Goal: Task Accomplishment & Management: Use online tool/utility

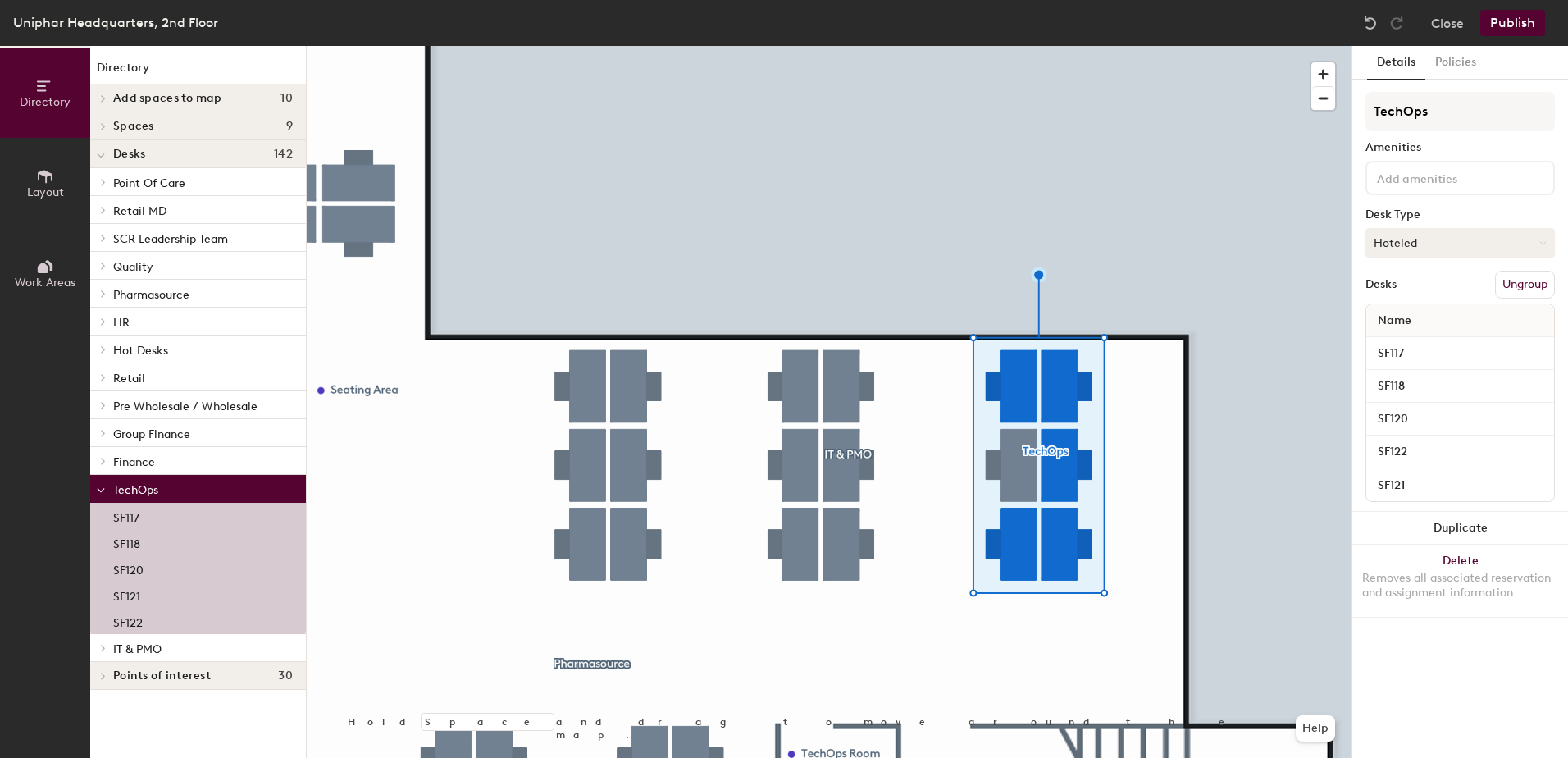
click at [1534, 250] on button "Hoteled" at bounding box center [1460, 243] width 189 height 30
click at [1426, 339] on div "Hoteled" at bounding box center [1448, 343] width 164 height 25
click at [1430, 249] on button "Hoteled" at bounding box center [1460, 243] width 189 height 30
click at [1426, 286] on div "Assigned" at bounding box center [1448, 294] width 164 height 25
click at [1427, 286] on div "Desks Ungroup" at bounding box center [1460, 285] width 189 height 28
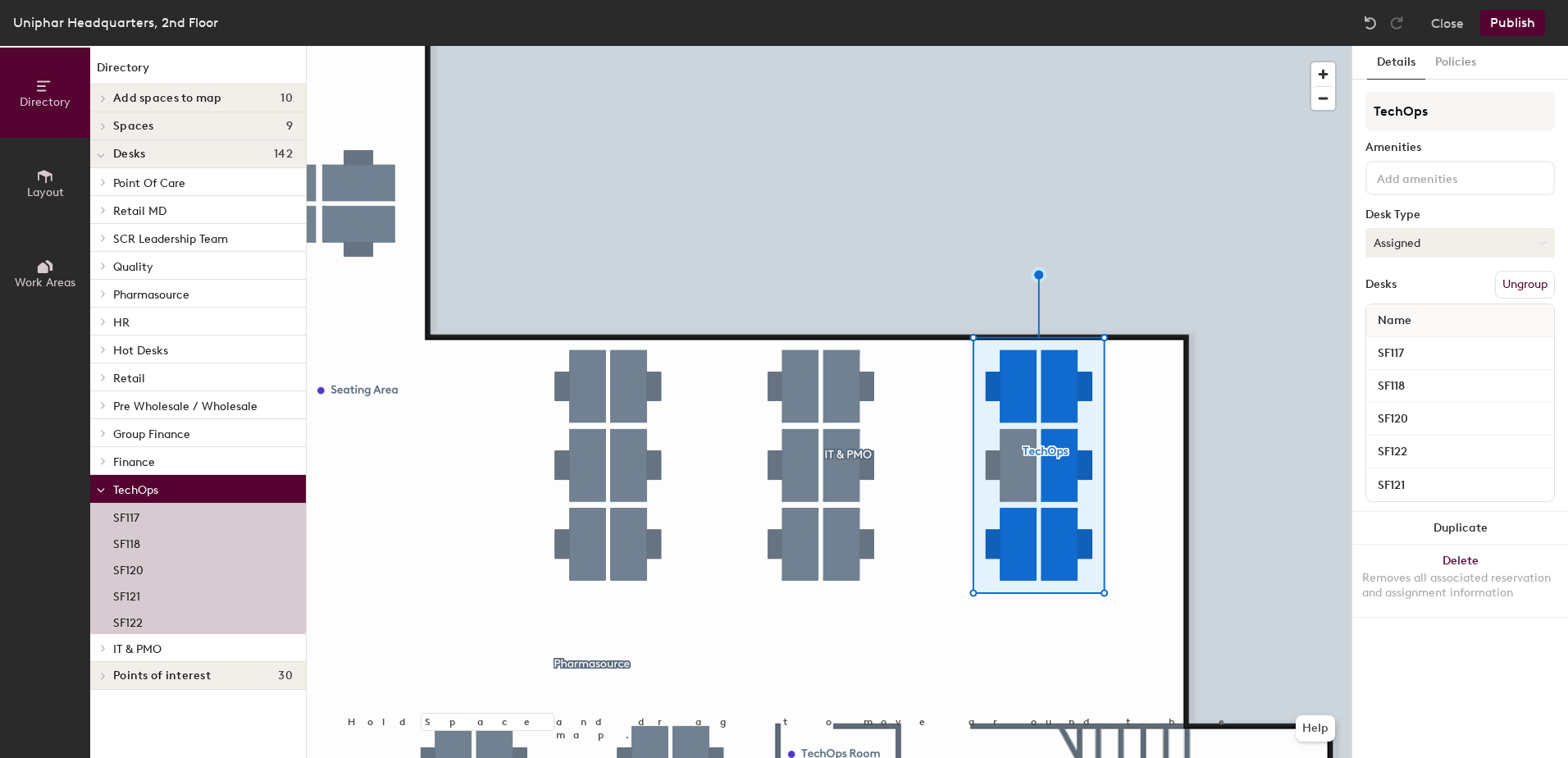
click at [1447, 244] on button "Assigned" at bounding box center [1460, 243] width 189 height 30
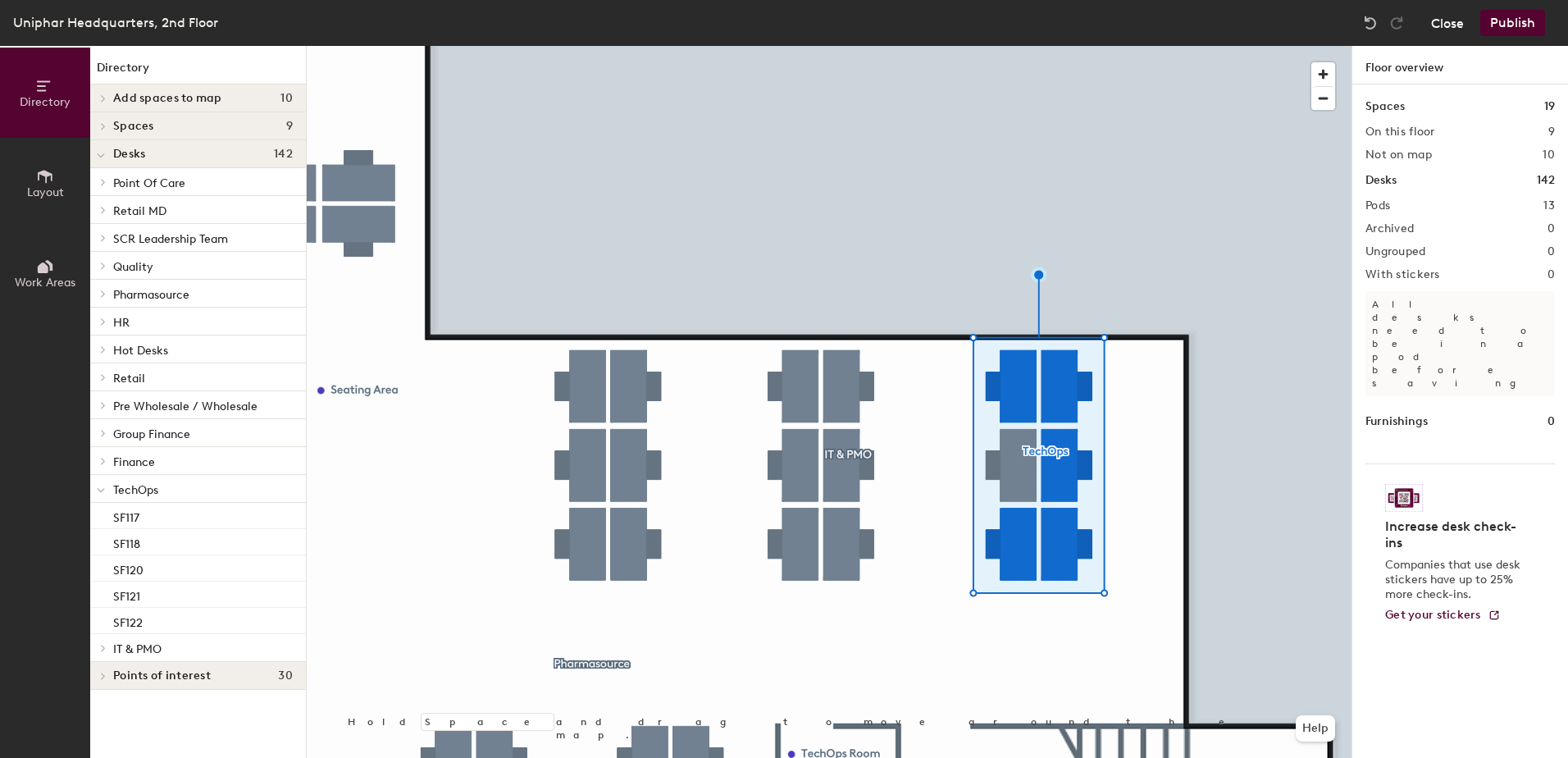
click at [1442, 19] on button "Close" at bounding box center [1447, 23] width 33 height 26
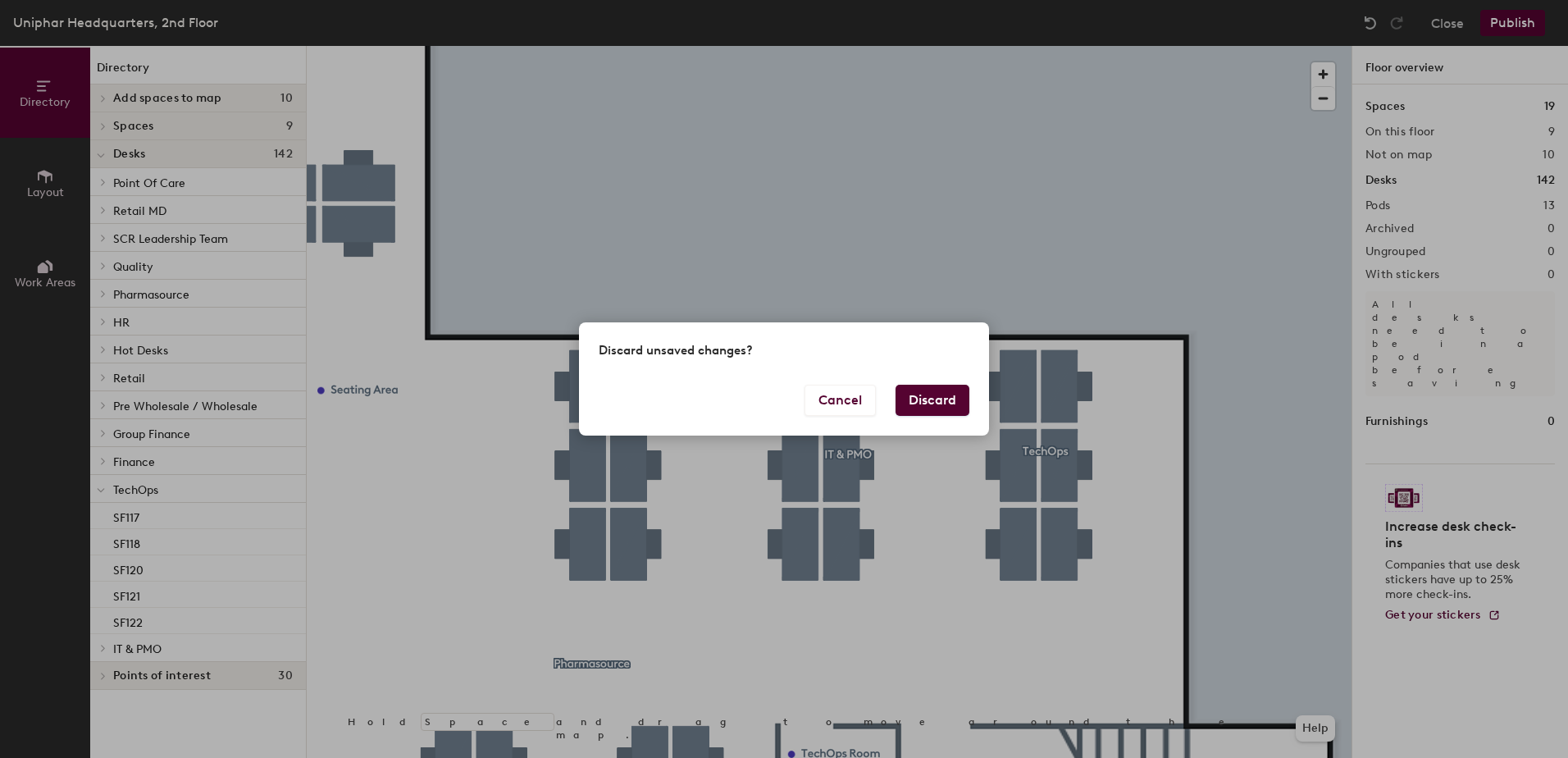
click at [945, 397] on button "Discard" at bounding box center [932, 399] width 74 height 31
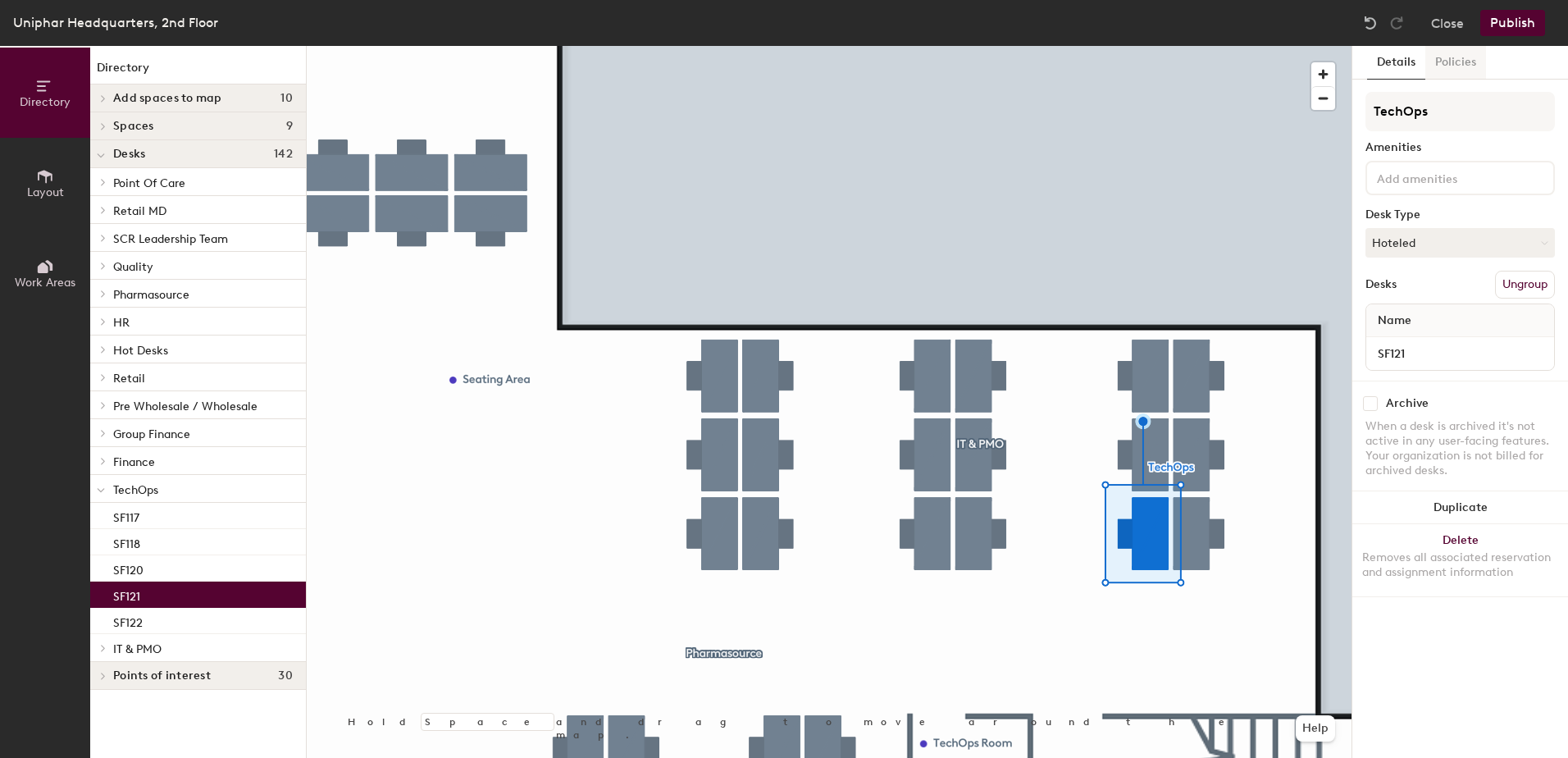
click at [1469, 61] on button "Policies" at bounding box center [1455, 62] width 61 height 33
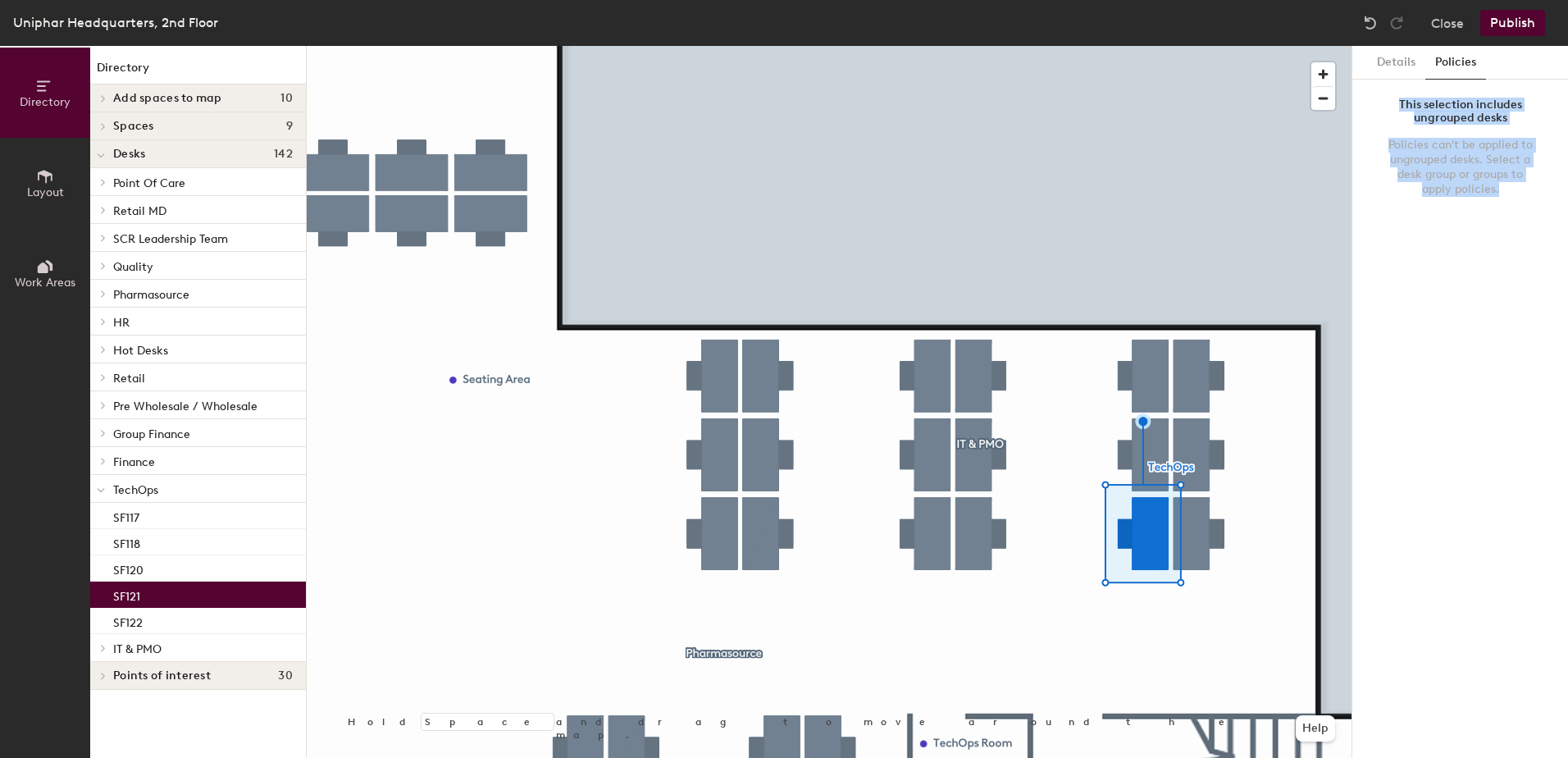
drag, startPoint x: 1398, startPoint y: 104, endPoint x: 1518, endPoint y: 193, distance: 149.4
click at [1518, 193] on div "This selection includes ungrouped desks Policies can't be applied to ungrouped …" at bounding box center [1460, 150] width 189 height 118
click at [1518, 193] on div "Policies can't be applied to ungrouped desks. Select a desk group or groups to …" at bounding box center [1460, 167] width 150 height 59
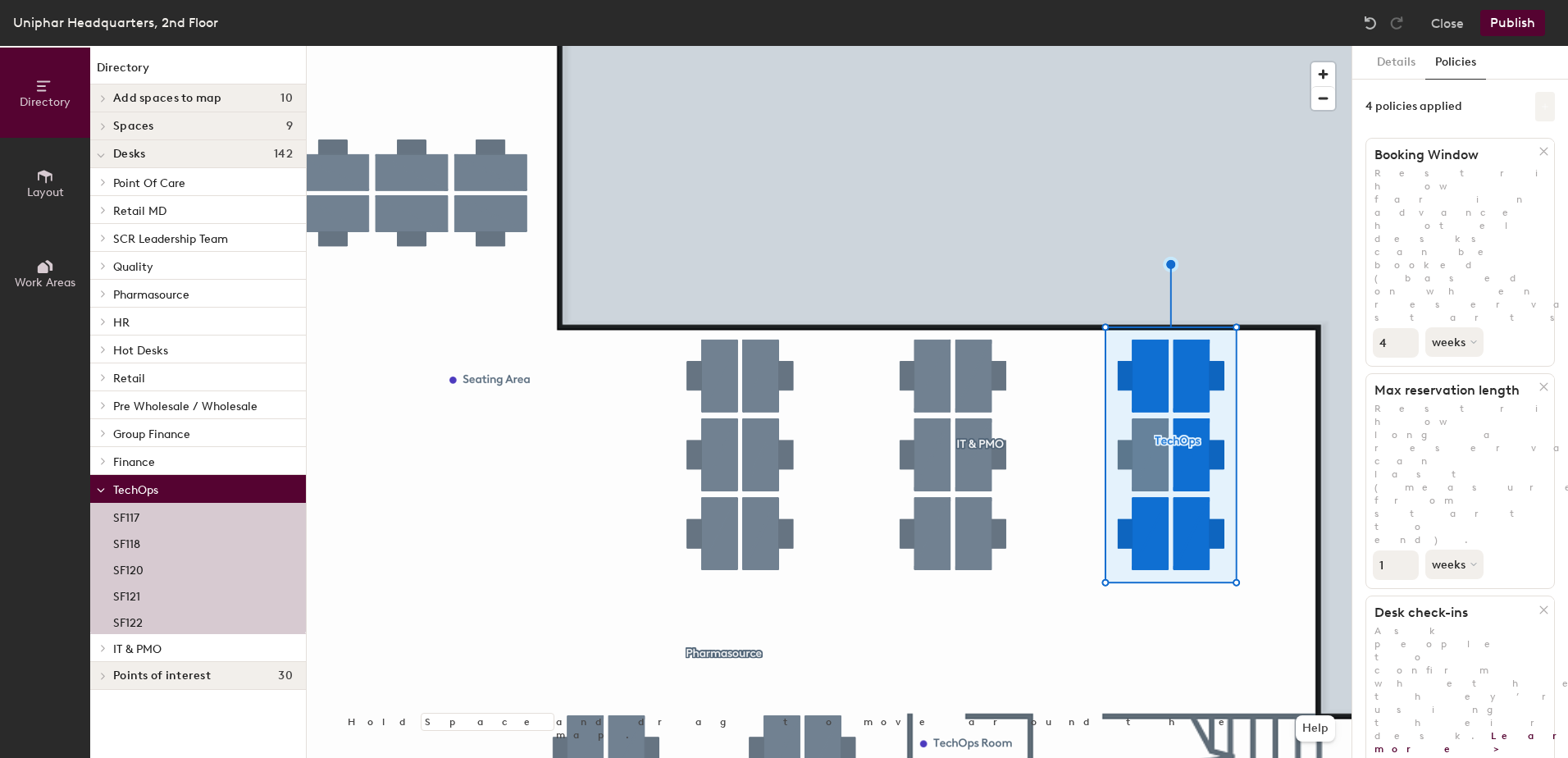
click at [1540, 113] on button at bounding box center [1545, 106] width 19 height 30
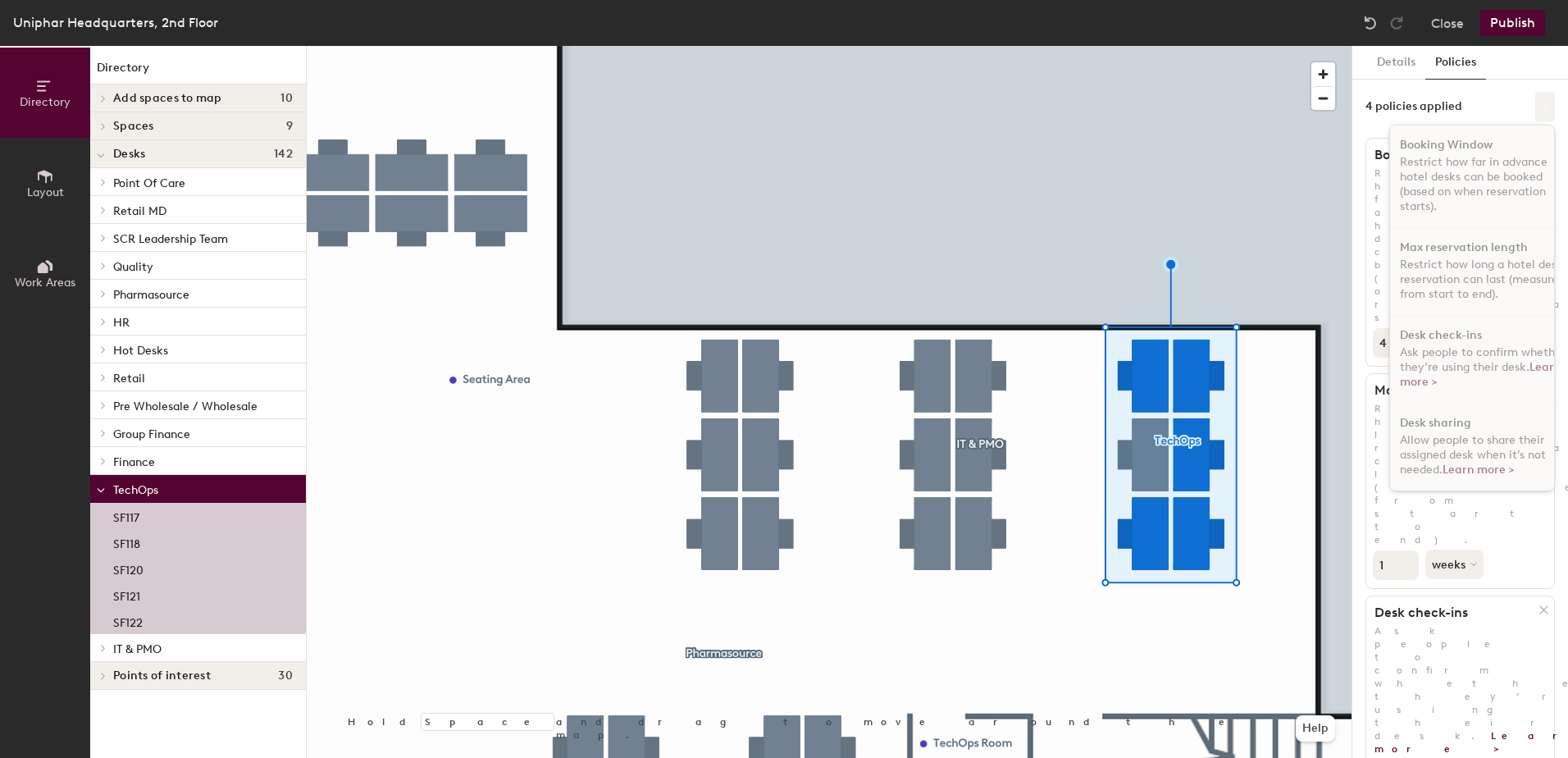
click at [1535, 98] on button at bounding box center [1545, 106] width 19 height 30
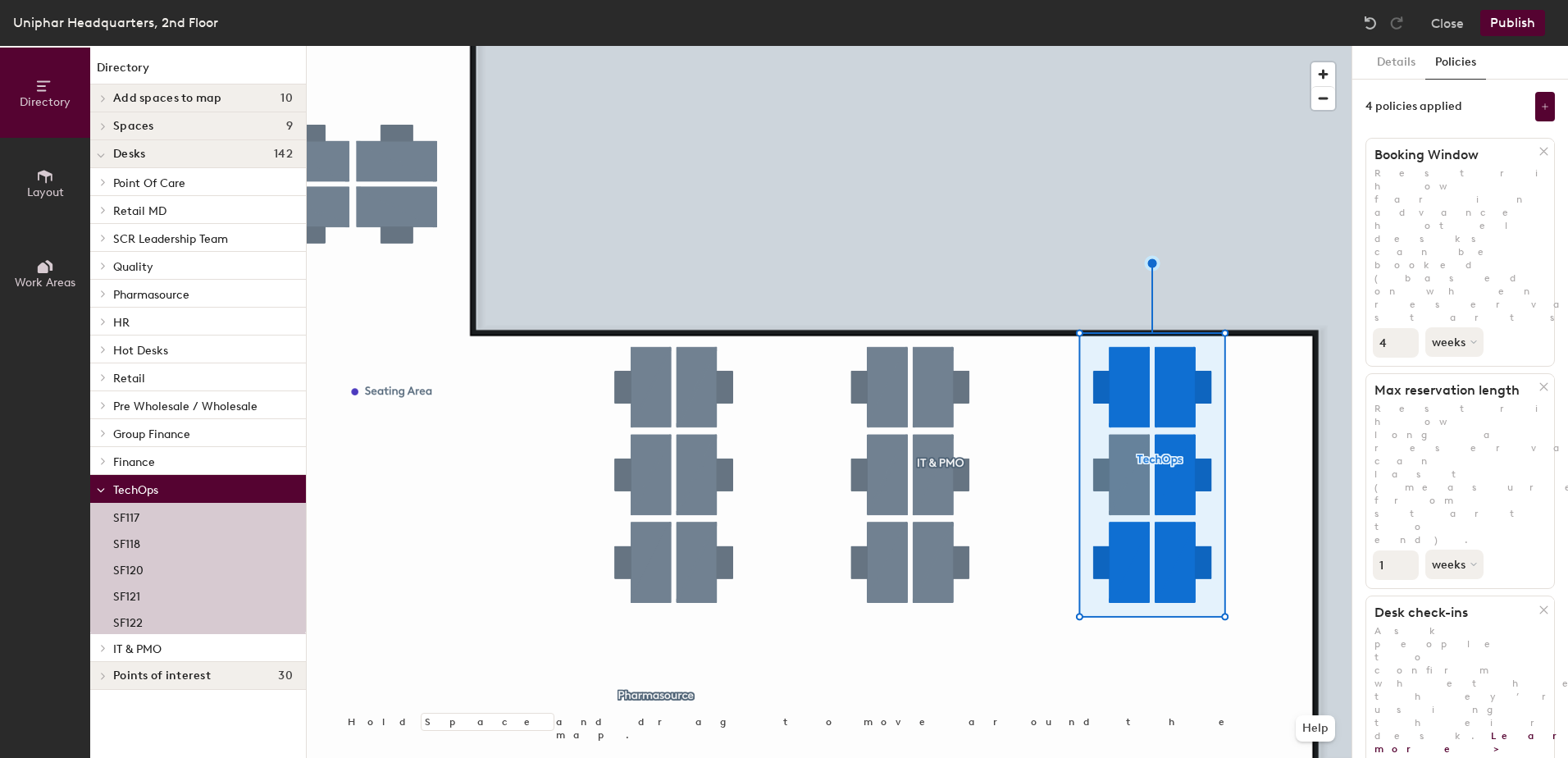
click at [1434, 625] on span "Ask people to confirm whether they’re using their desk. Learn more >" at bounding box center [1499, 689] width 249 height 129
click at [1509, 730] on link "Learn more >" at bounding box center [1490, 742] width 230 height 25
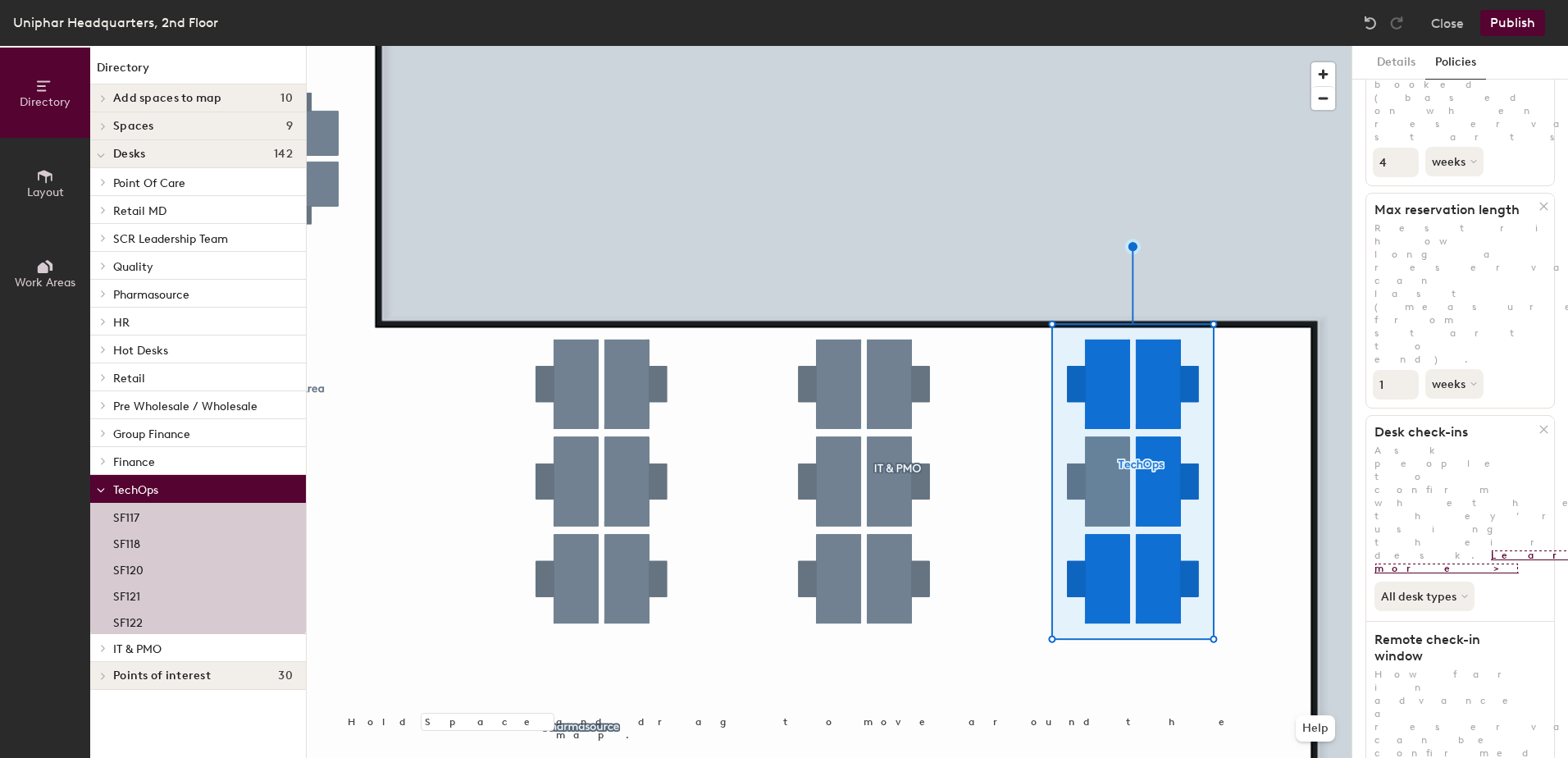
scroll to position [194, 0]
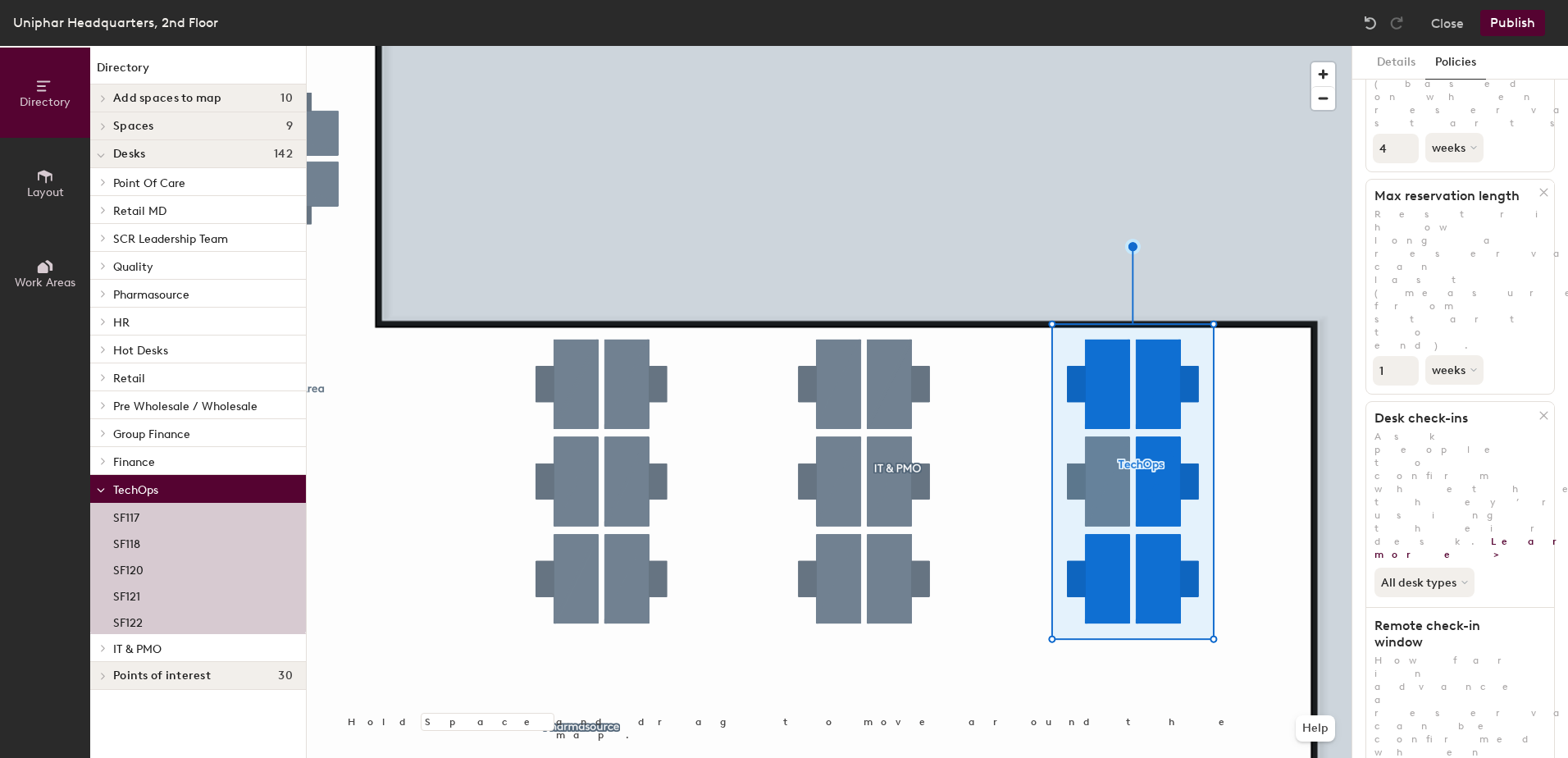
drag, startPoint x: 1377, startPoint y: 592, endPoint x: 1516, endPoint y: 589, distance: 139.0
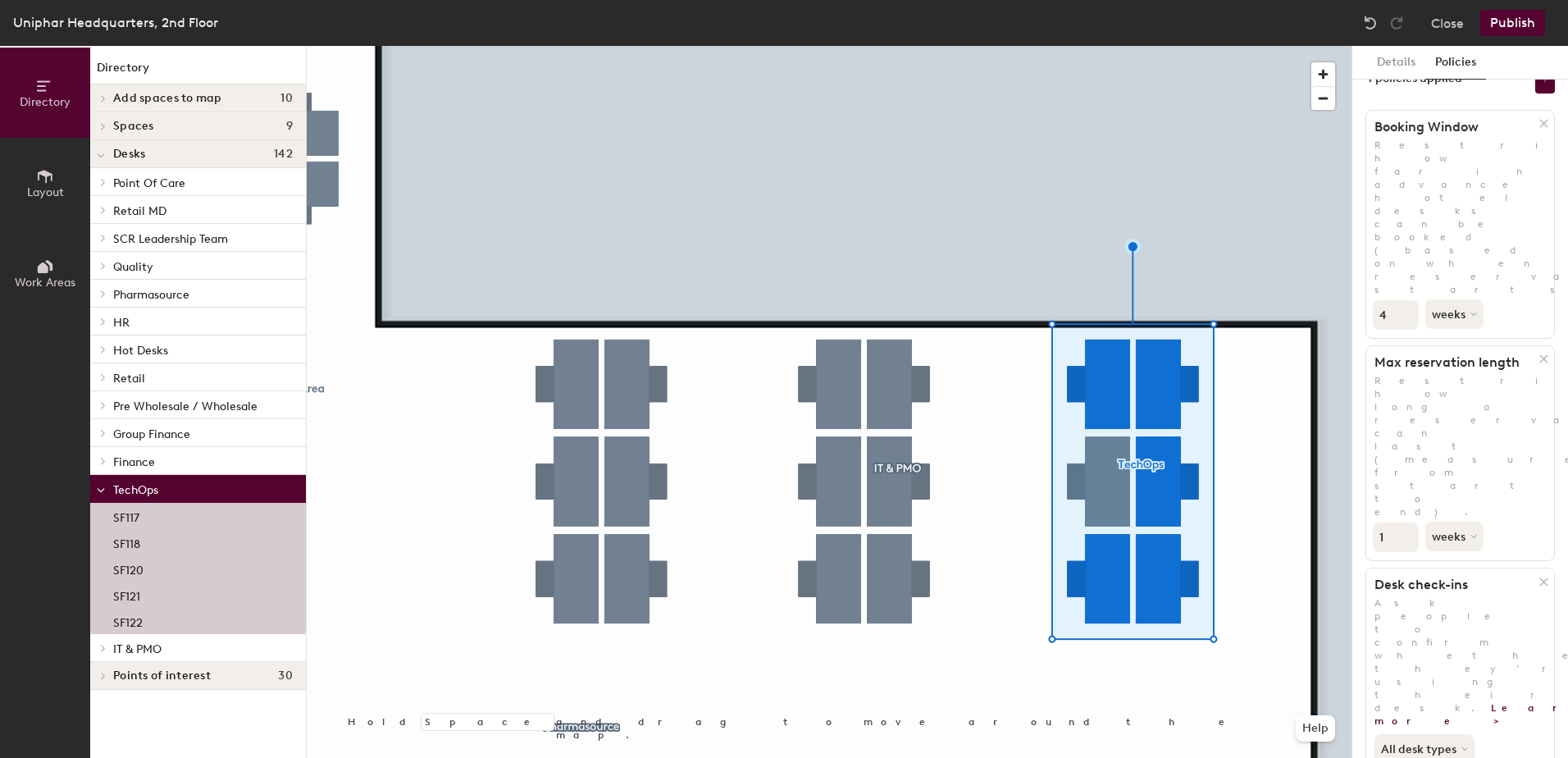
scroll to position [0, 0]
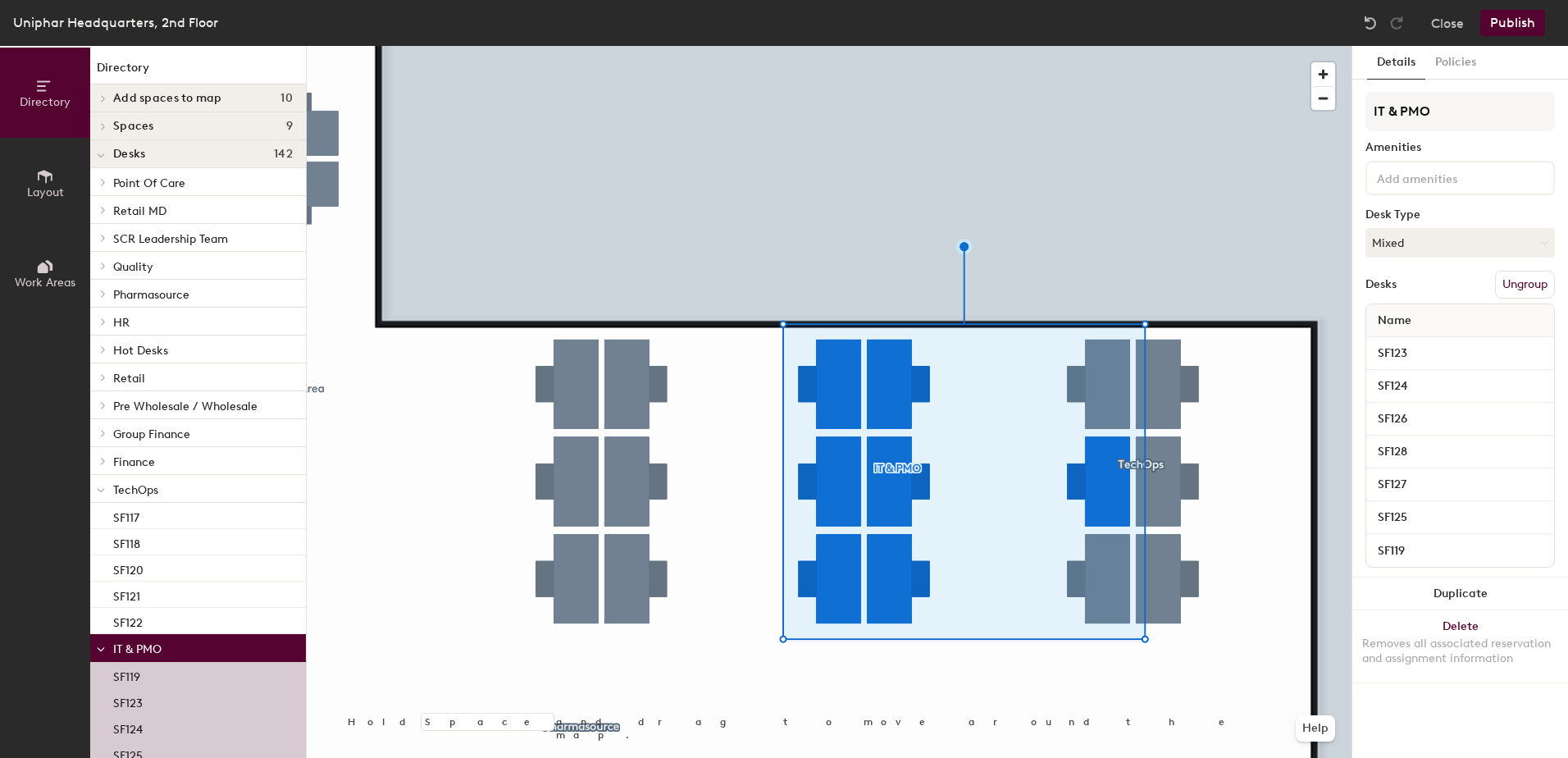
click at [1530, 282] on button "Ungroup" at bounding box center [1525, 285] width 60 height 28
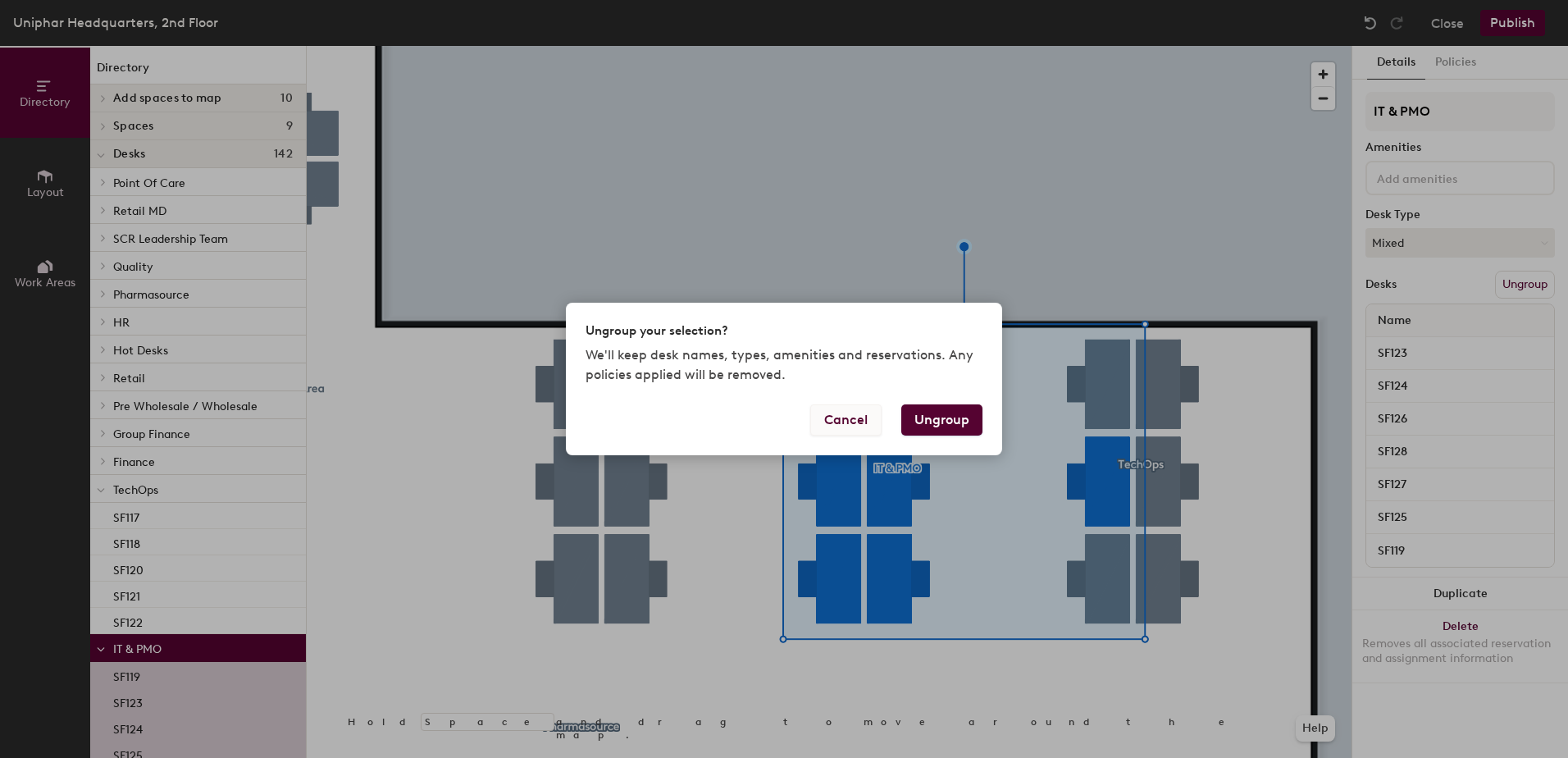
click at [850, 420] on button "Cancel" at bounding box center [845, 419] width 71 height 31
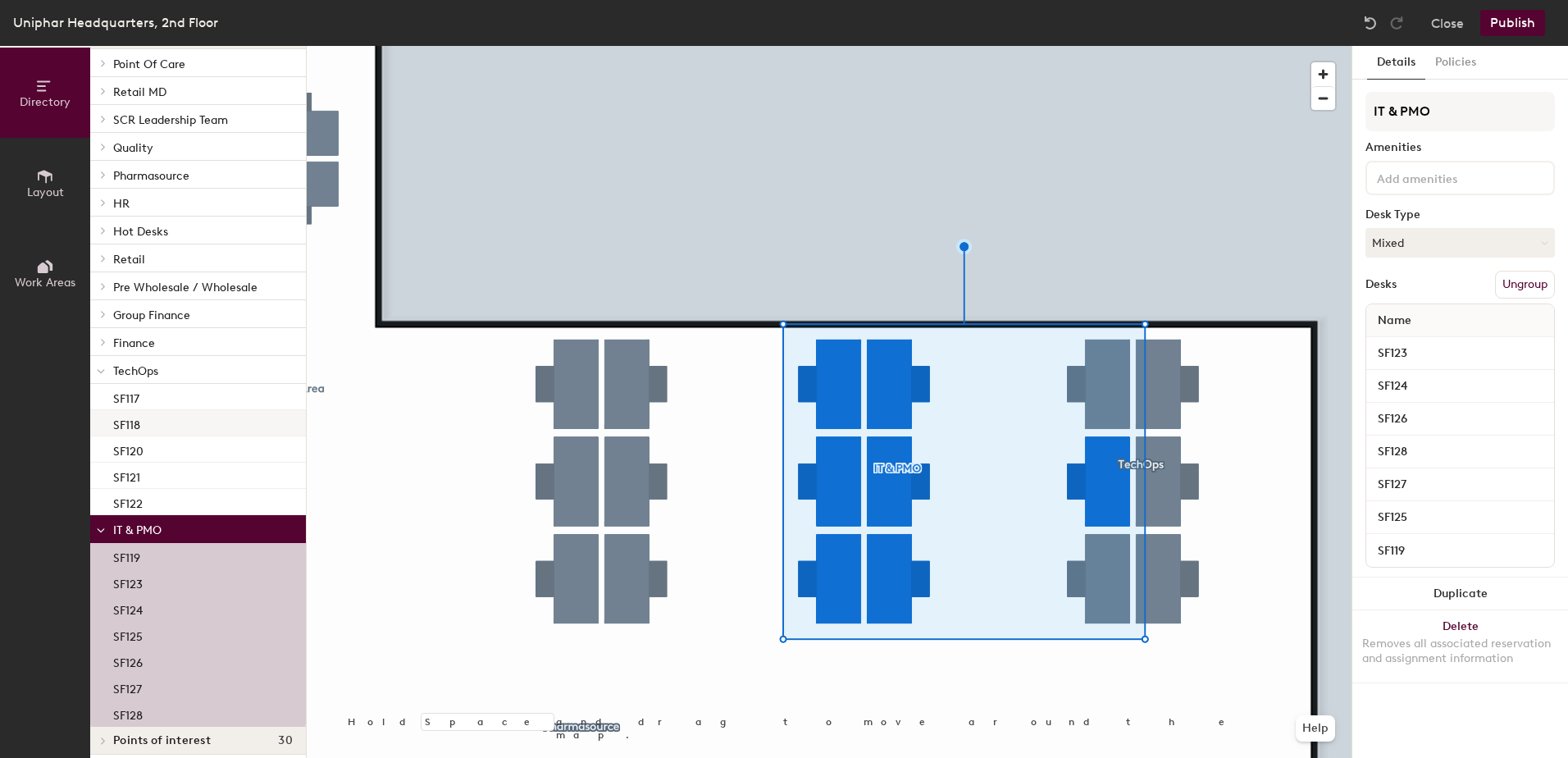
scroll to position [128, 0]
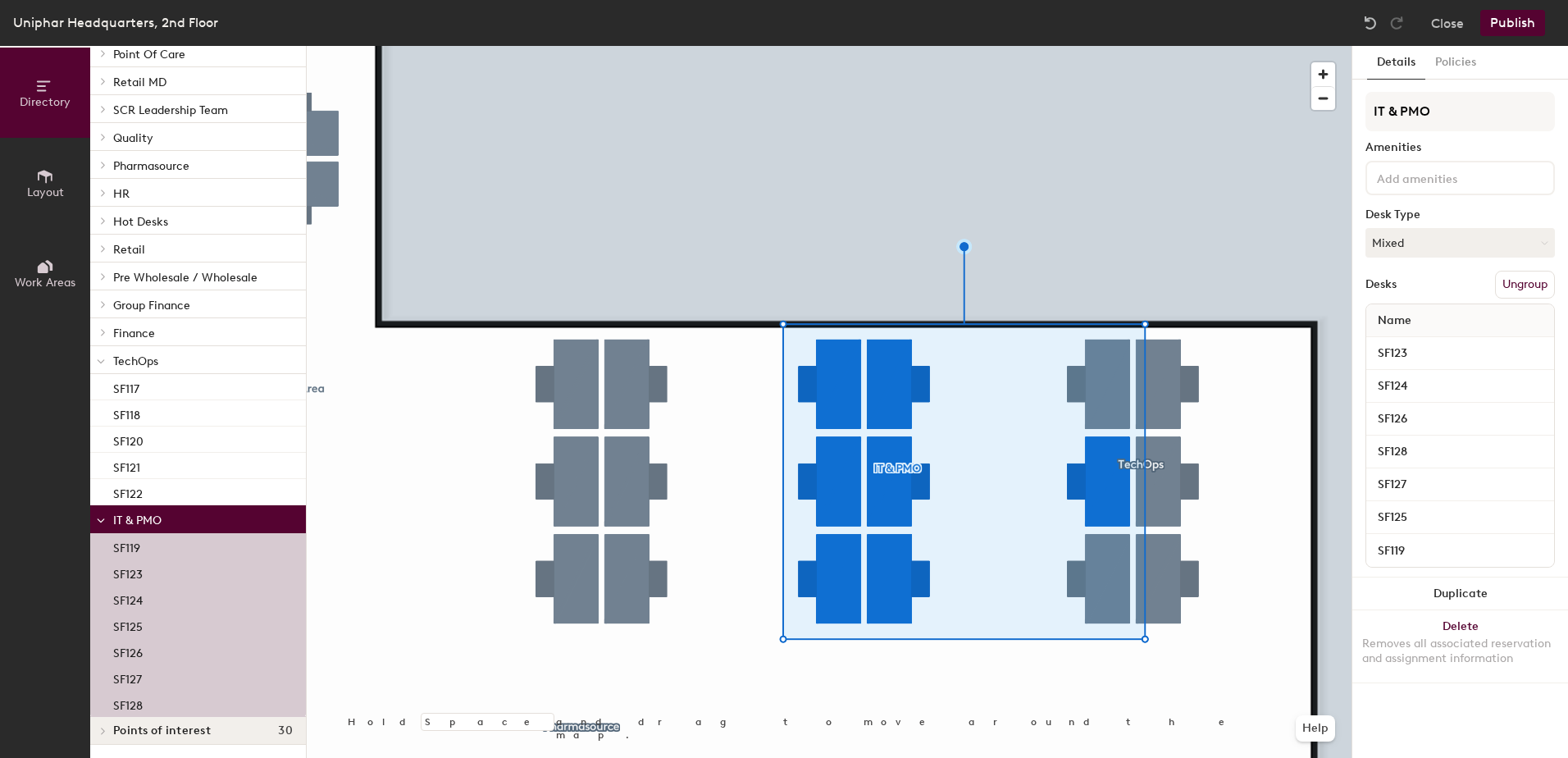
click at [1516, 282] on button "Ungroup" at bounding box center [1525, 285] width 60 height 28
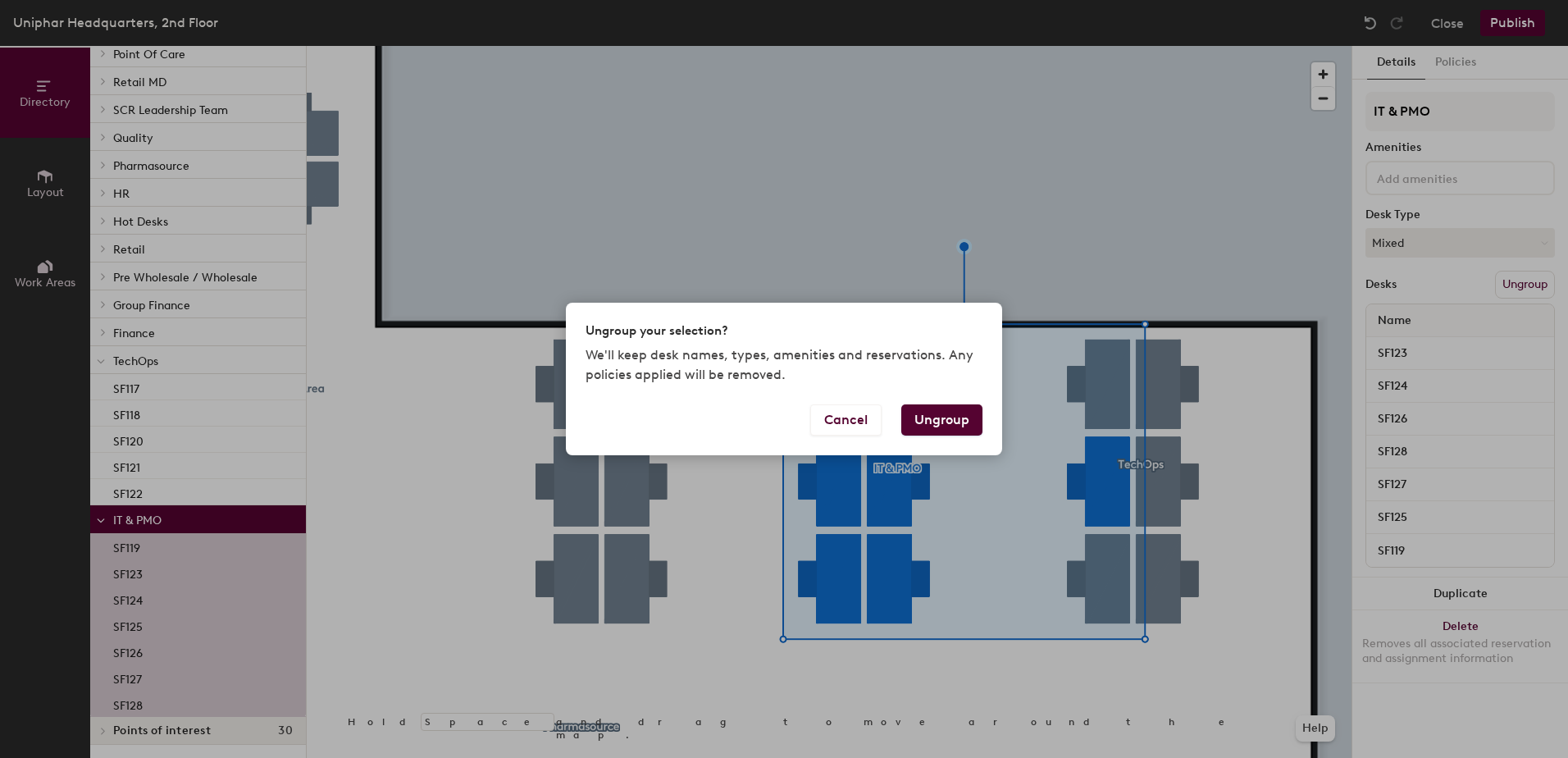
click at [938, 426] on button "Ungroup" at bounding box center [942, 419] width 81 height 31
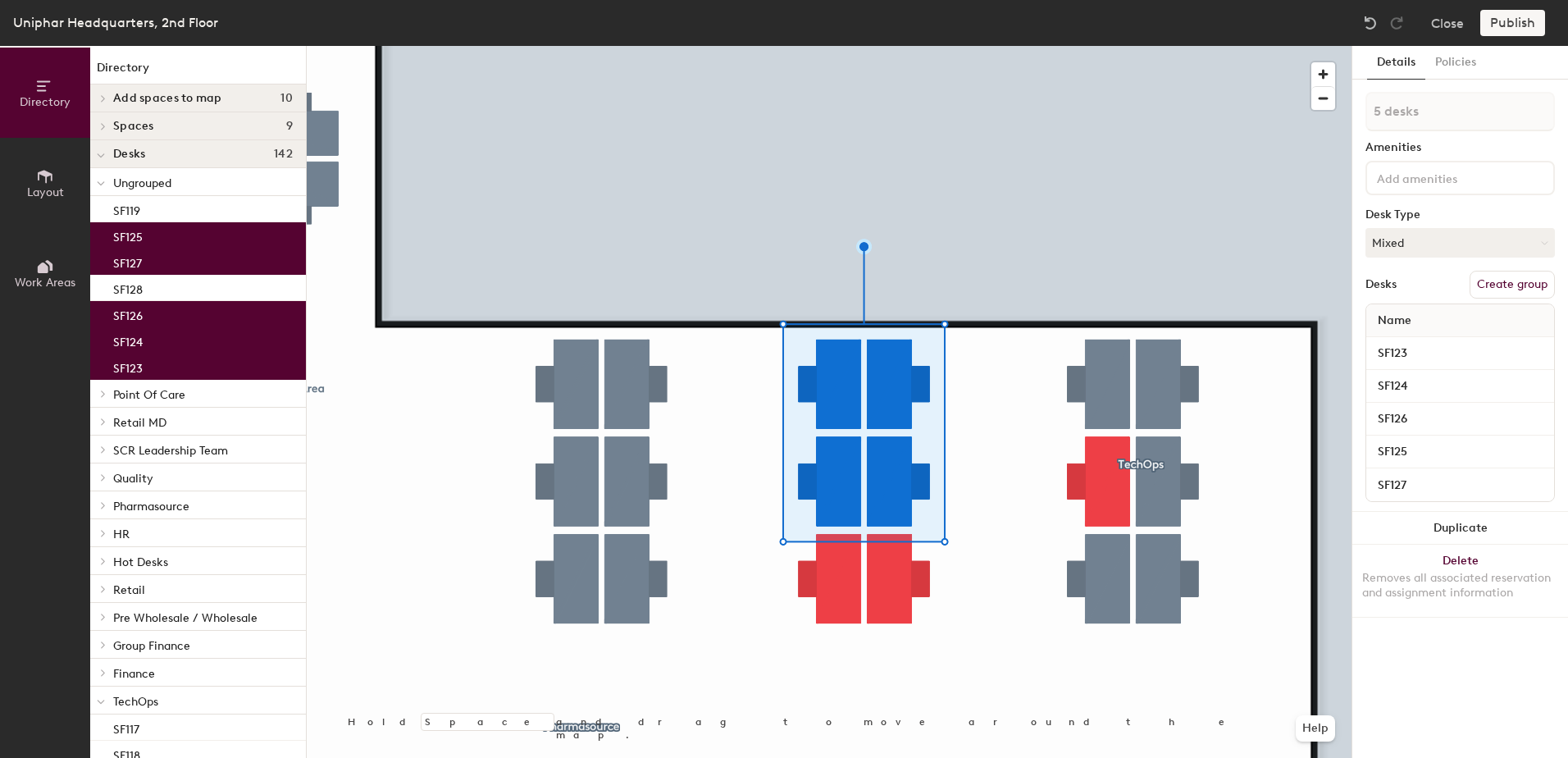
type input "6 desks"
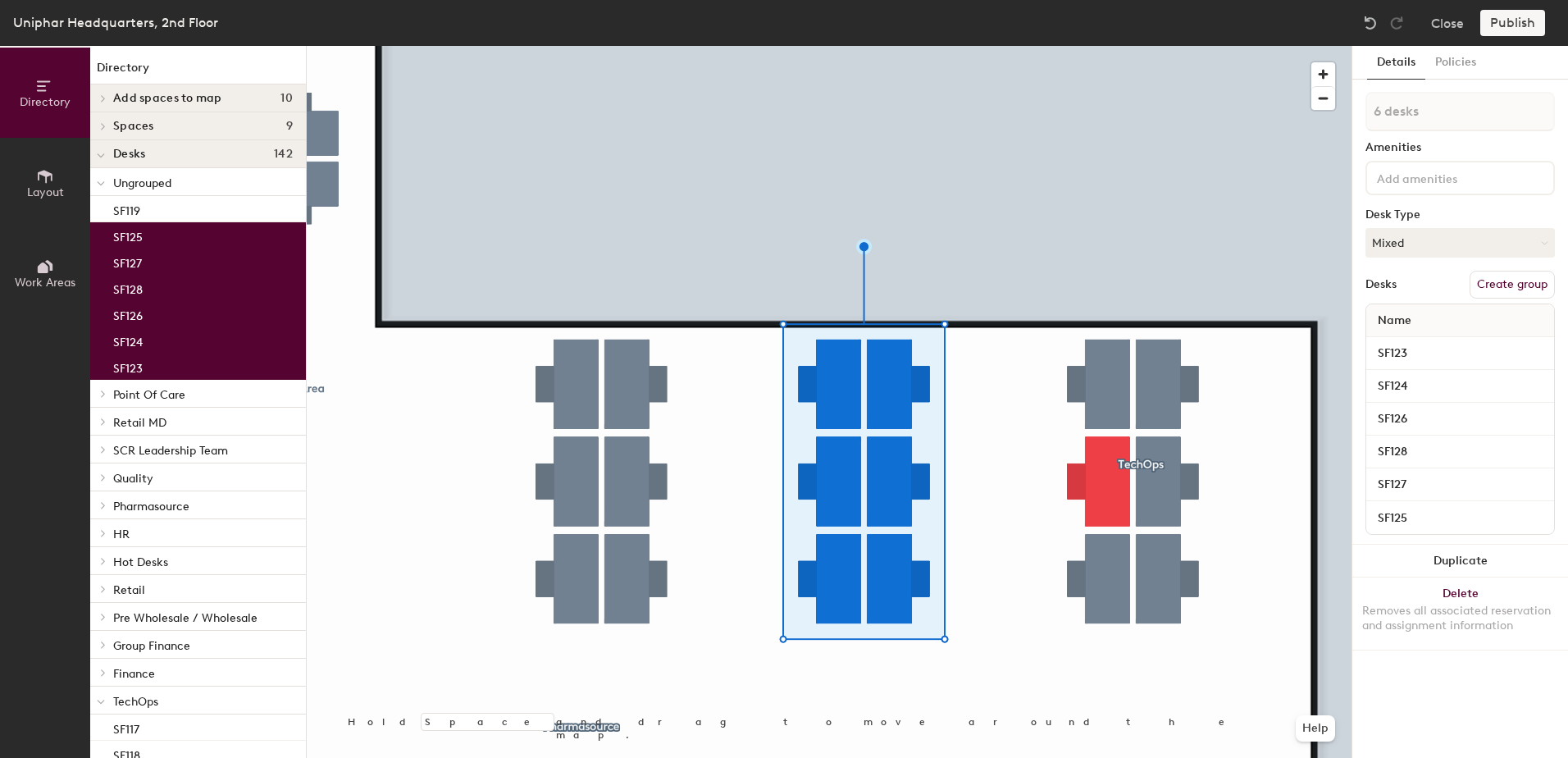
click at [1510, 290] on button "Create group" at bounding box center [1512, 285] width 85 height 28
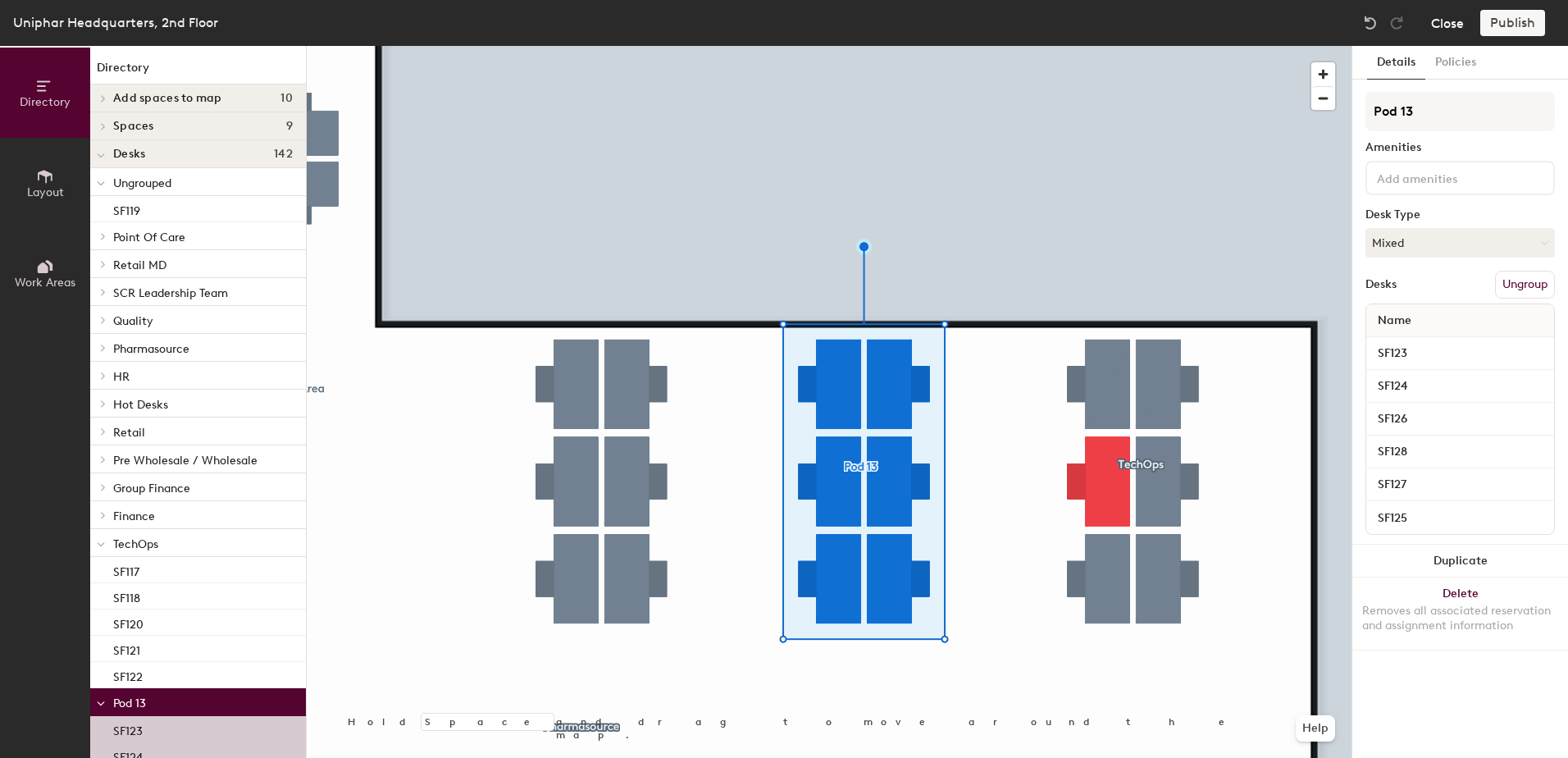
click at [1449, 33] on button "Close" at bounding box center [1447, 23] width 33 height 26
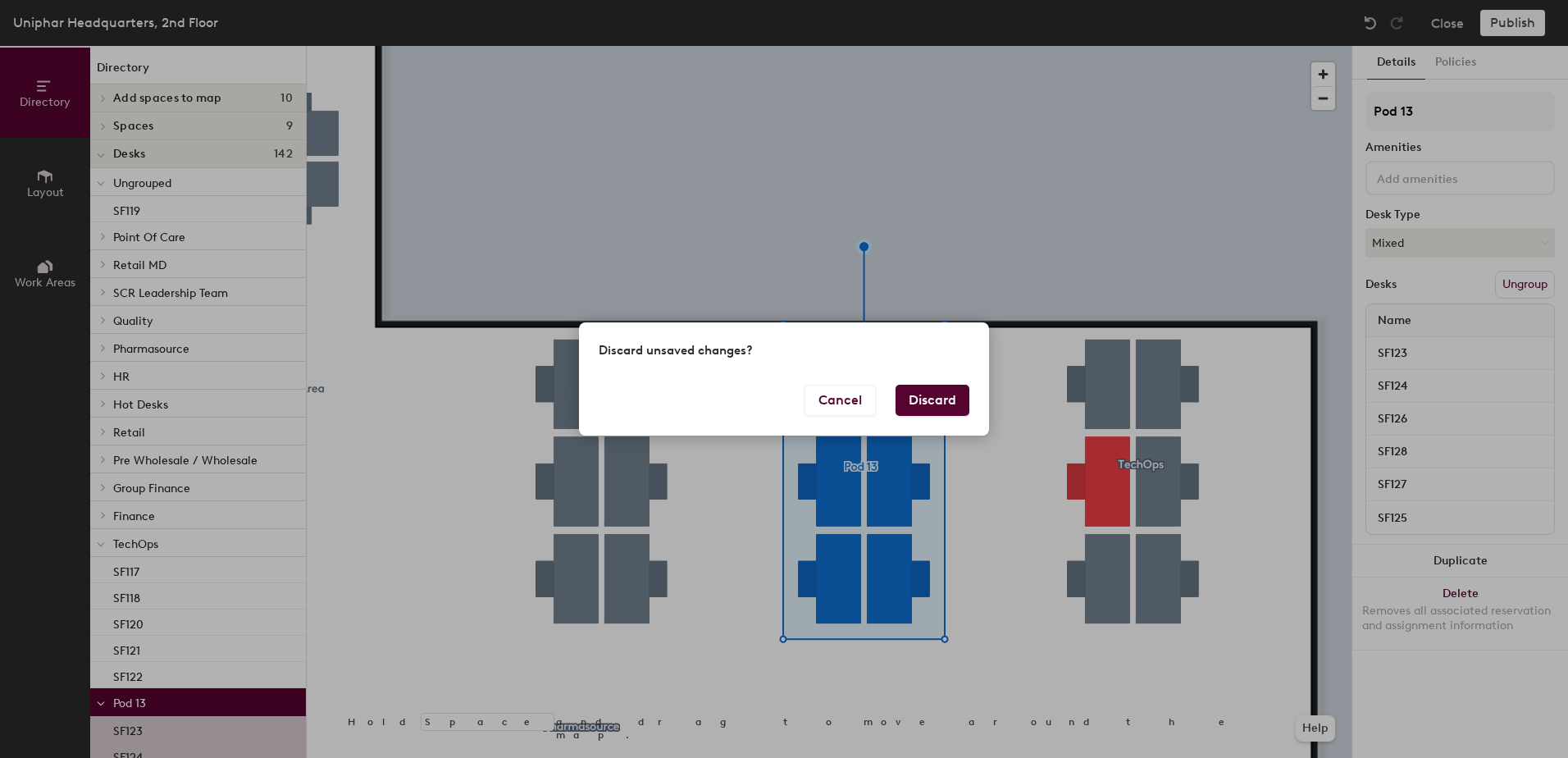
click at [966, 406] on button "Discard" at bounding box center [932, 399] width 74 height 31
